Goal: Find specific page/section: Find specific page/section

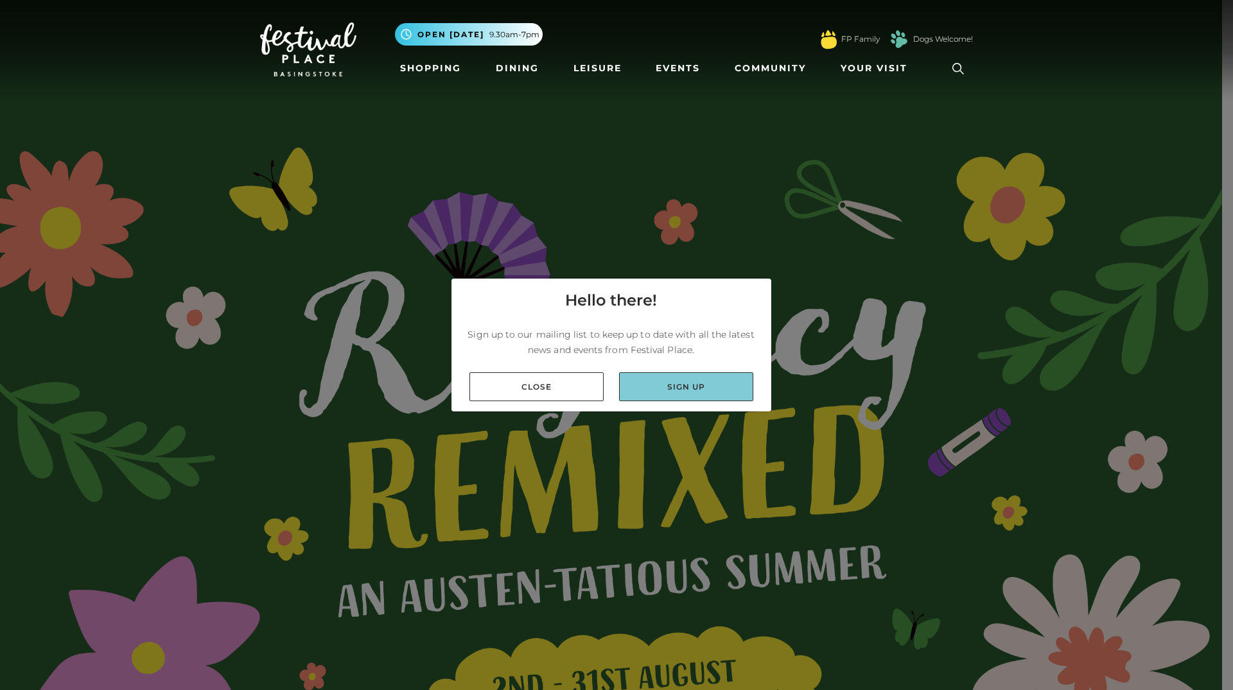
drag, startPoint x: 539, startPoint y: 388, endPoint x: 623, endPoint y: 373, distance: 85.4
click at [539, 387] on link "Close" at bounding box center [536, 386] width 134 height 29
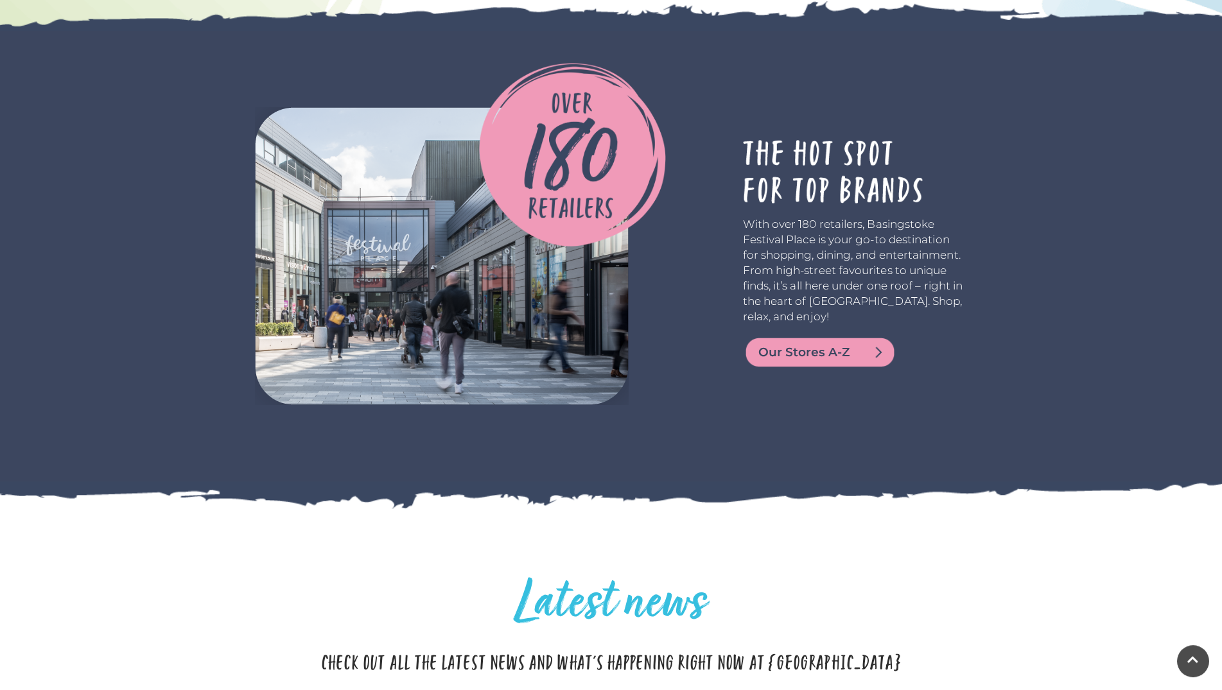
scroll to position [3209, 0]
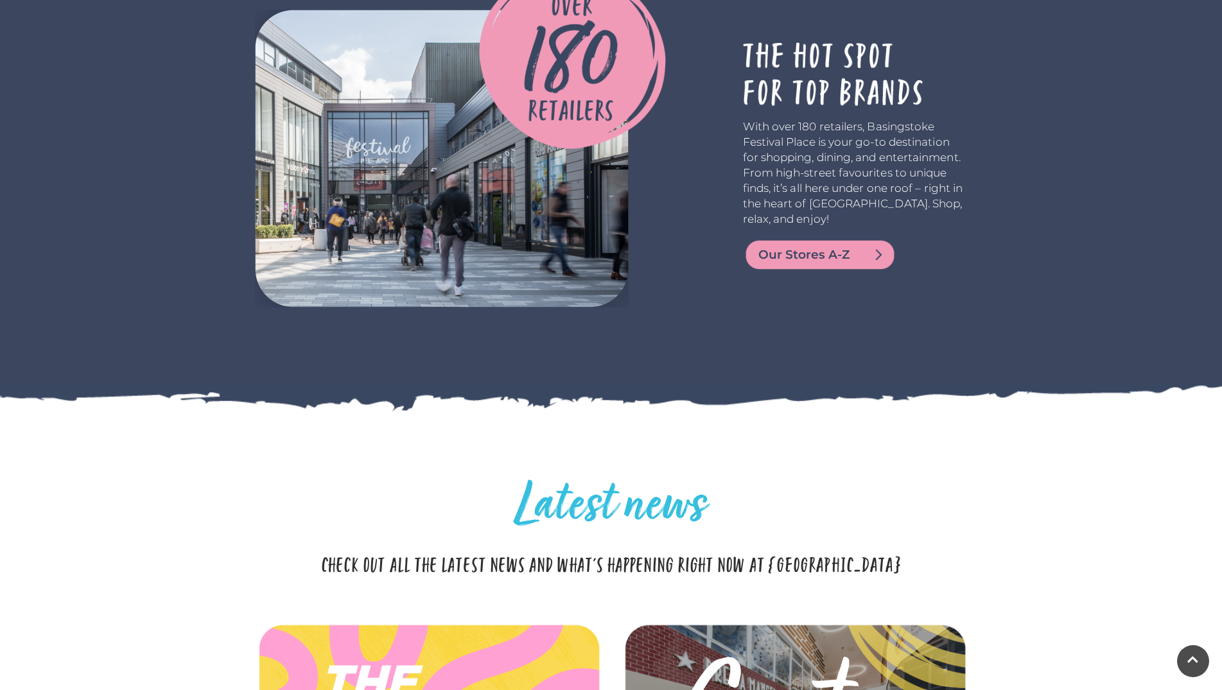
click at [817, 253] on span "Our Stores A-Z" at bounding box center [835, 255] width 154 height 18
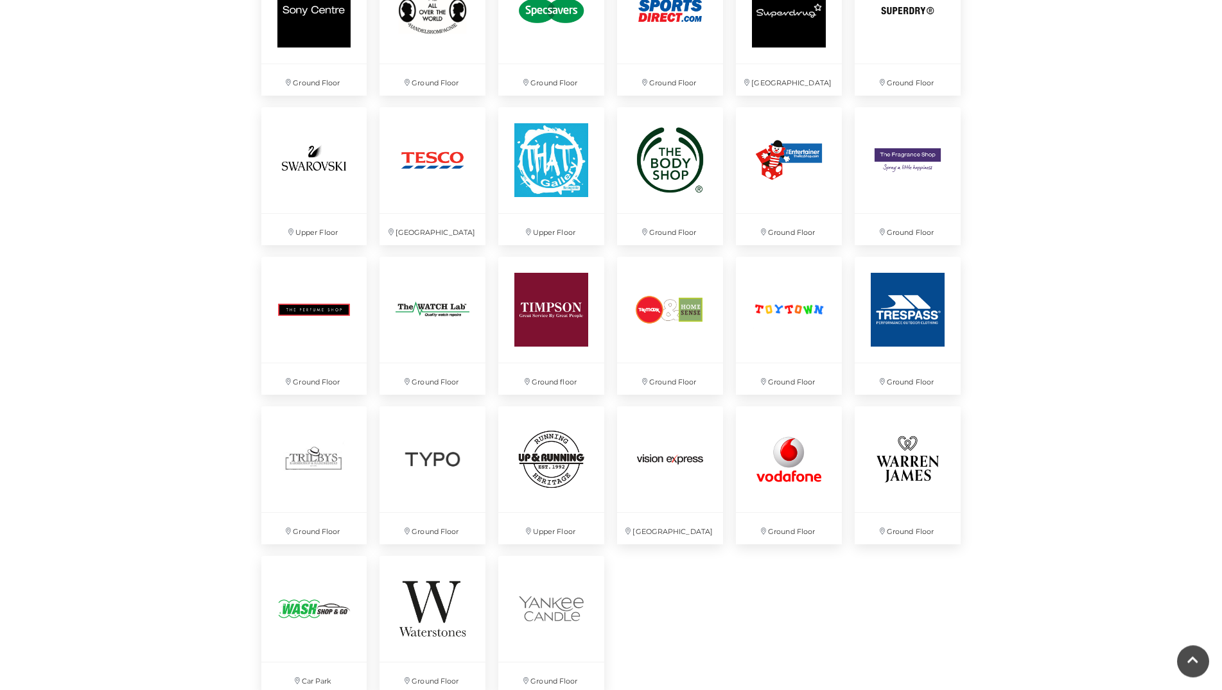
scroll to position [3078, 0]
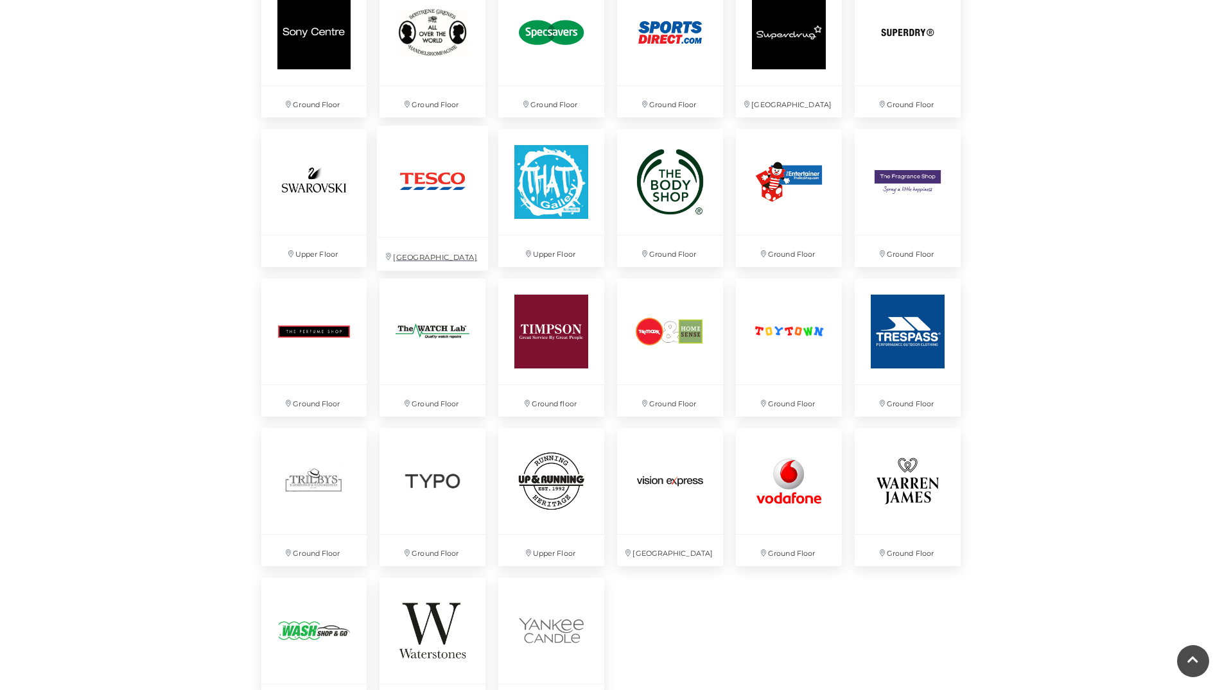
click at [423, 256] on p "[GEOGRAPHIC_DATA]" at bounding box center [432, 254] width 111 height 33
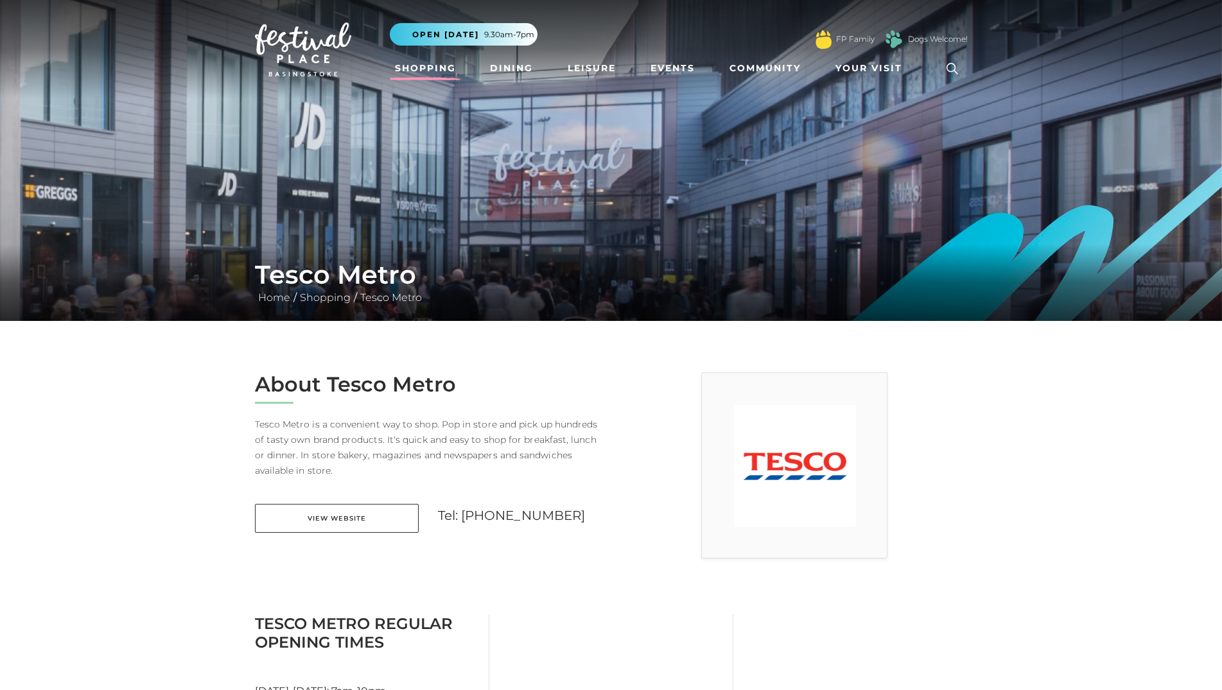
click at [431, 67] on link "Shopping" at bounding box center [425, 68] width 71 height 24
